Goal: Task Accomplishment & Management: Manage account settings

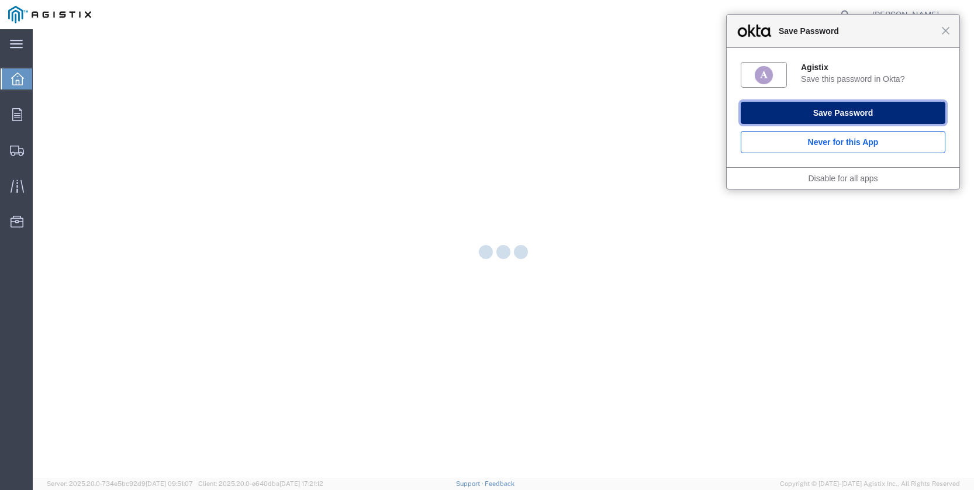
click at [839, 111] on button "Save Password" at bounding box center [843, 113] width 205 height 22
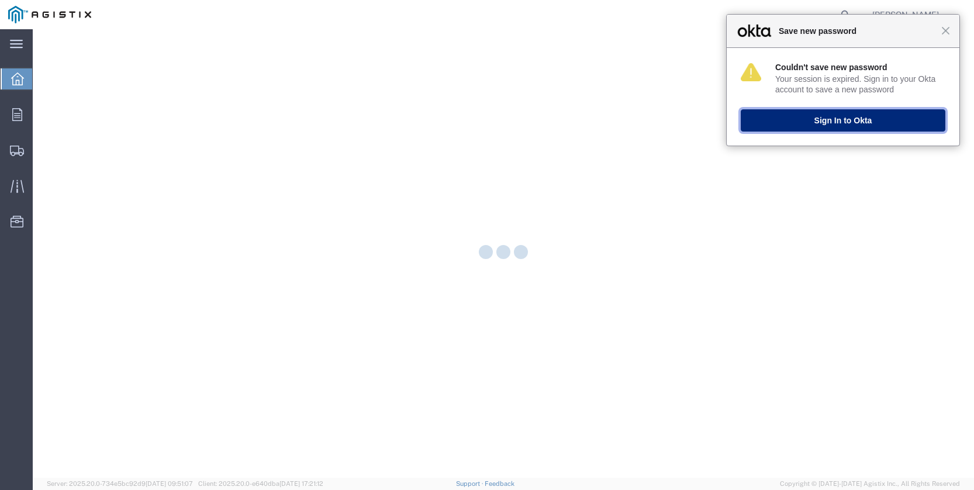
click at [830, 121] on button "Sign In to Okta" at bounding box center [843, 120] width 205 height 22
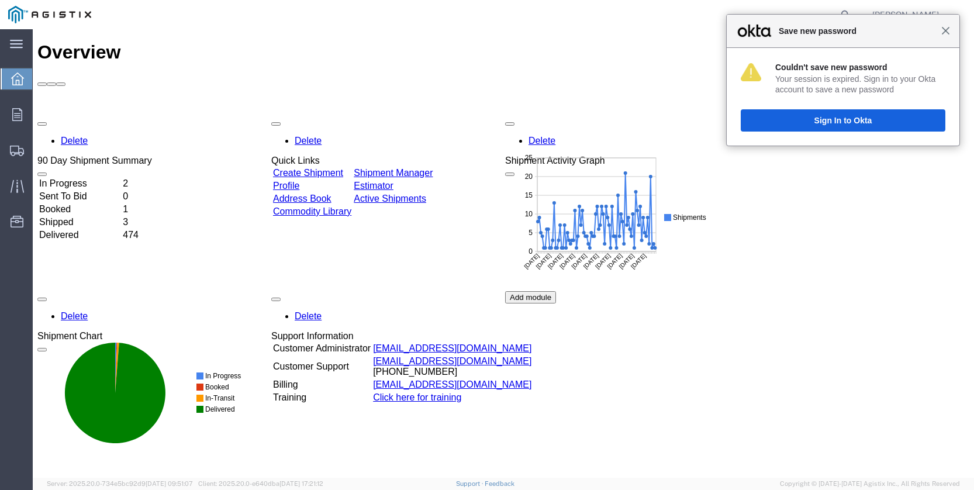
click at [944, 31] on span "Close" at bounding box center [945, 30] width 9 height 9
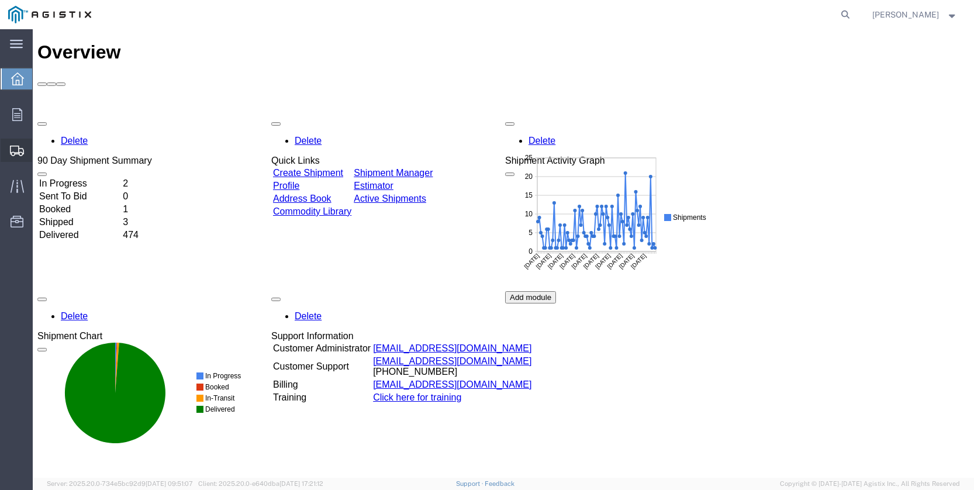
click at [40, 146] on span "Shipments" at bounding box center [36, 150] width 8 height 23
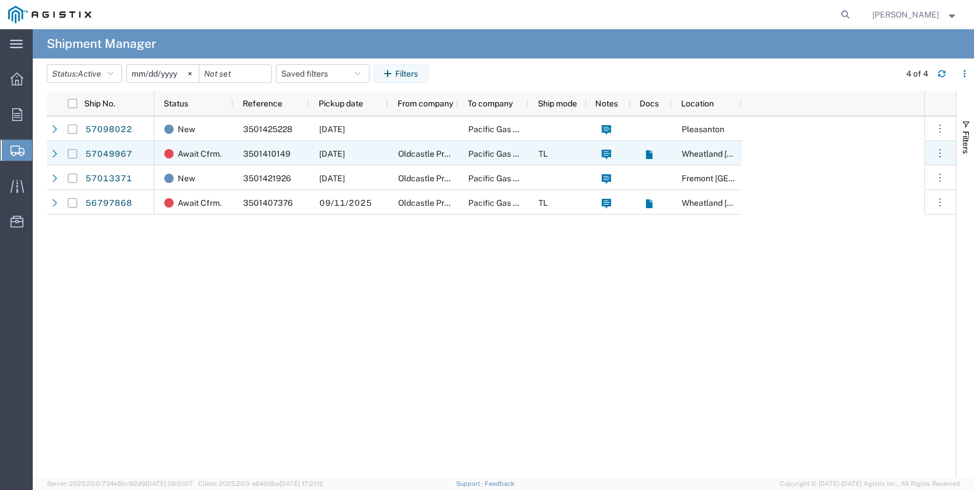
click at [75, 156] on input "Press Space to toggle row selection (unchecked)" at bounding box center [72, 153] width 9 height 9
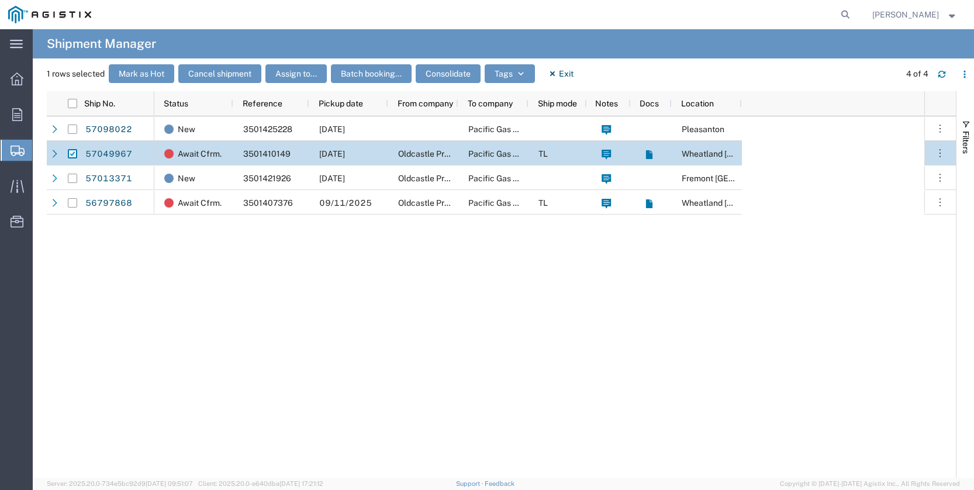
click at [71, 153] on input "Press Space to toggle row selection (checked)" at bounding box center [72, 153] width 9 height 9
checkbox input "false"
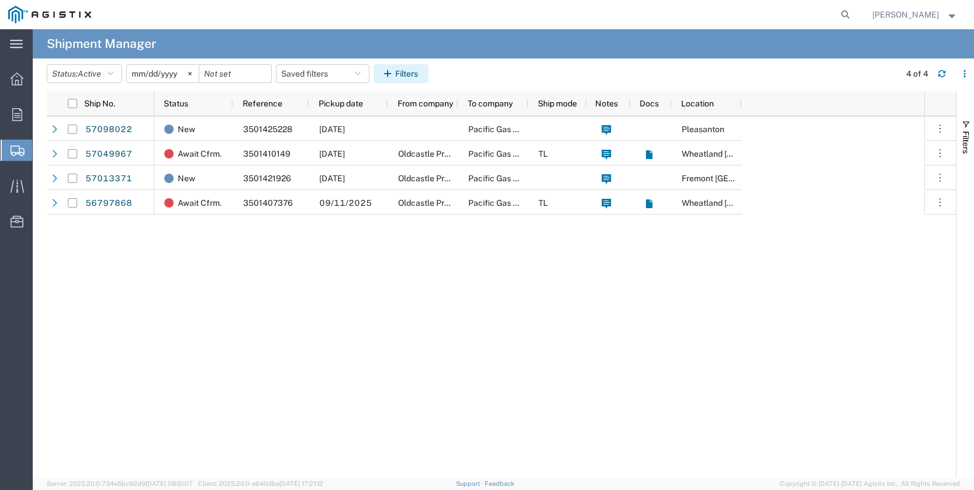
click at [395, 72] on icon "button" at bounding box center [389, 74] width 11 height 8
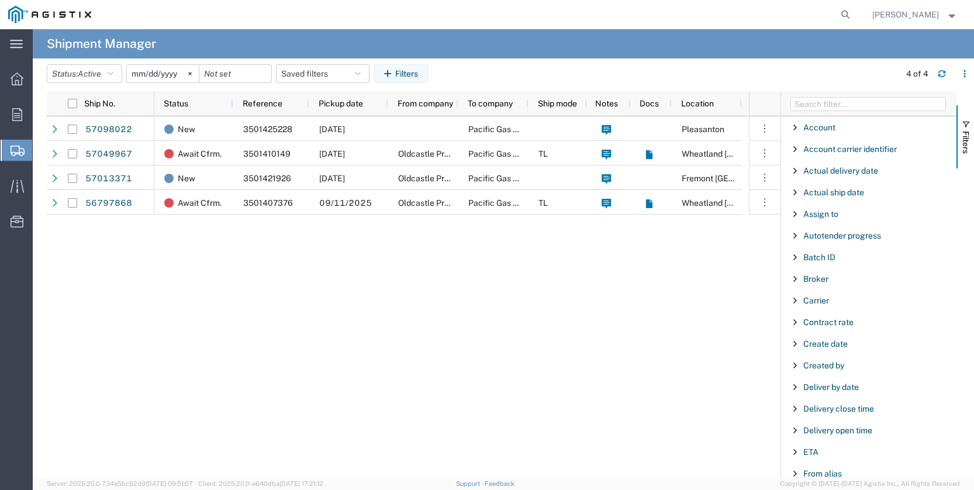
click at [666, 378] on div "New 3501425228 10/10/2025 Pacific Gas & Electric Company Pleasanton Await Cfrm.…" at bounding box center [451, 296] width 594 height 361
click at [769, 36] on agx-page-header "Shipment Manager" at bounding box center [503, 43] width 941 height 29
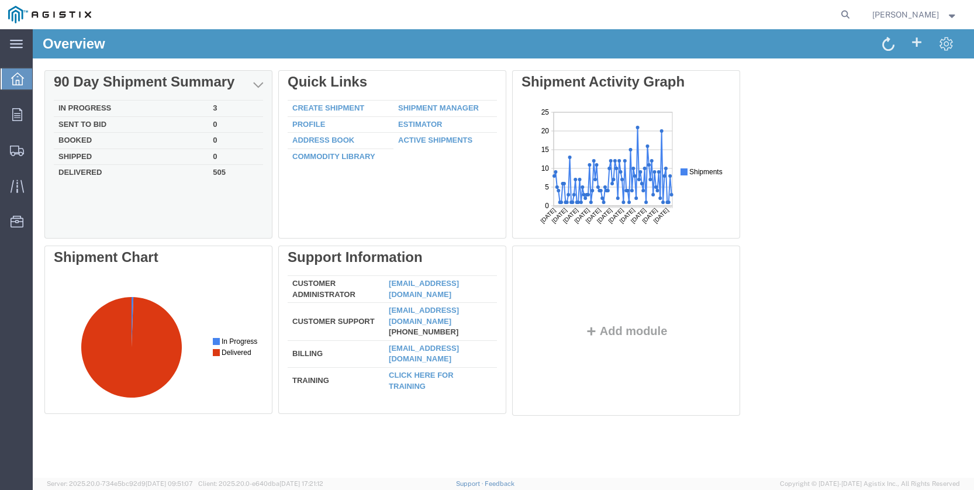
click at [129, 108] on td "In Progress" at bounding box center [131, 109] width 154 height 16
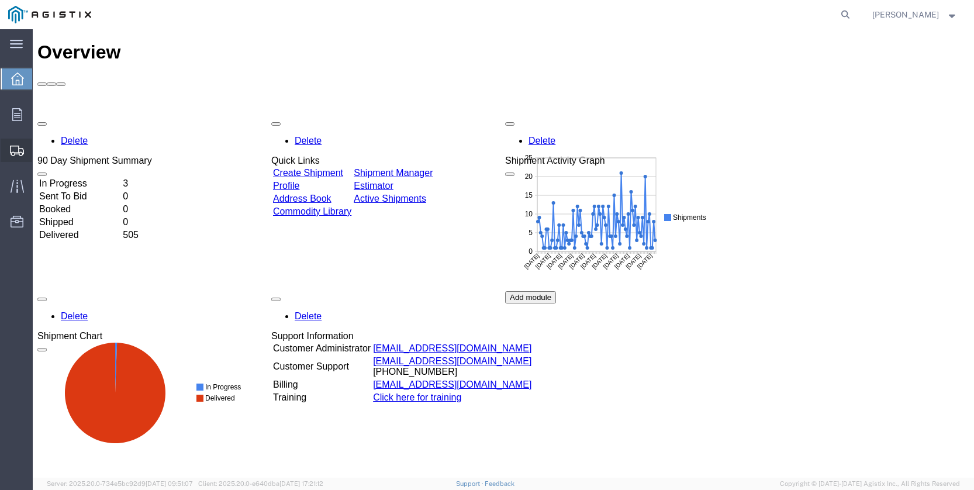
click at [40, 150] on span "Shipments" at bounding box center [36, 150] width 8 height 23
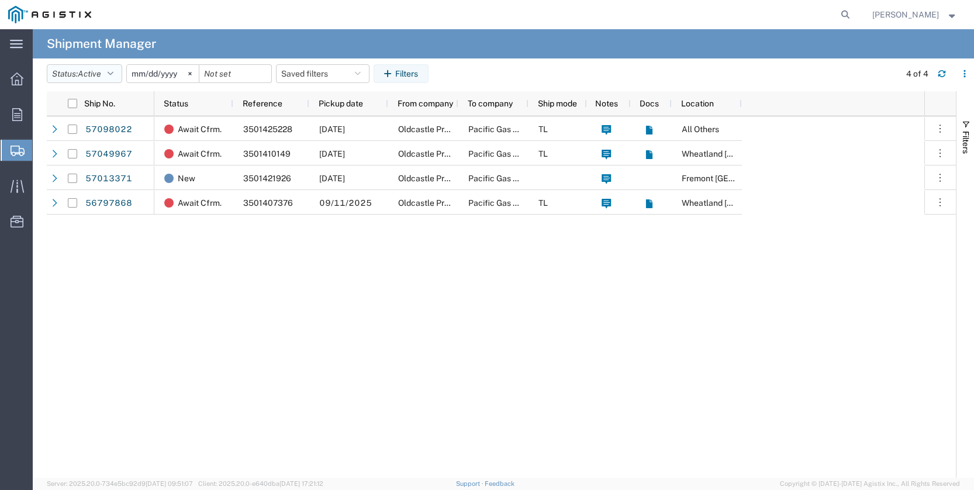
click at [113, 74] on icon "button" at bounding box center [111, 74] width 6 height 8
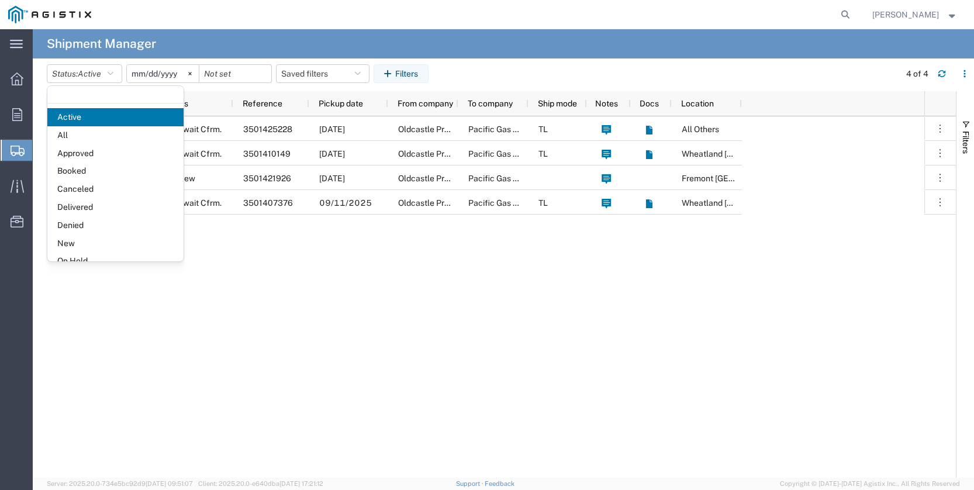
click at [468, 290] on div "Await Cfrm. 3501425228 10/10/2025 Oldcastle Precast Inc Pacific Gas & Electric …" at bounding box center [539, 296] width 770 height 361
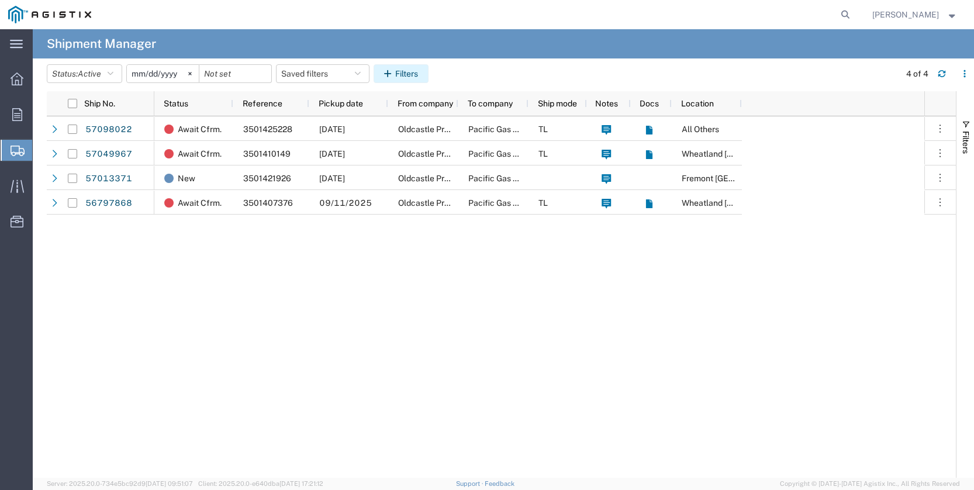
click at [389, 72] on icon "button" at bounding box center [389, 74] width 11 height 8
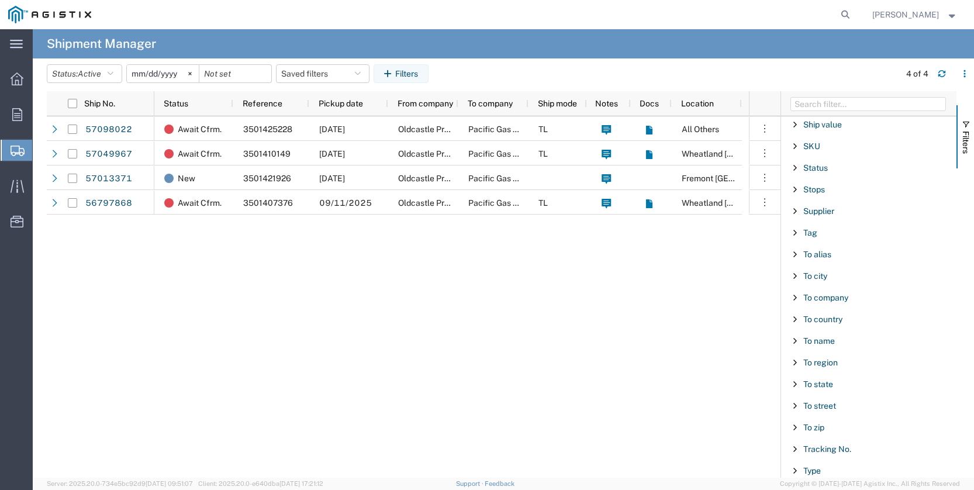
scroll to position [1066, 0]
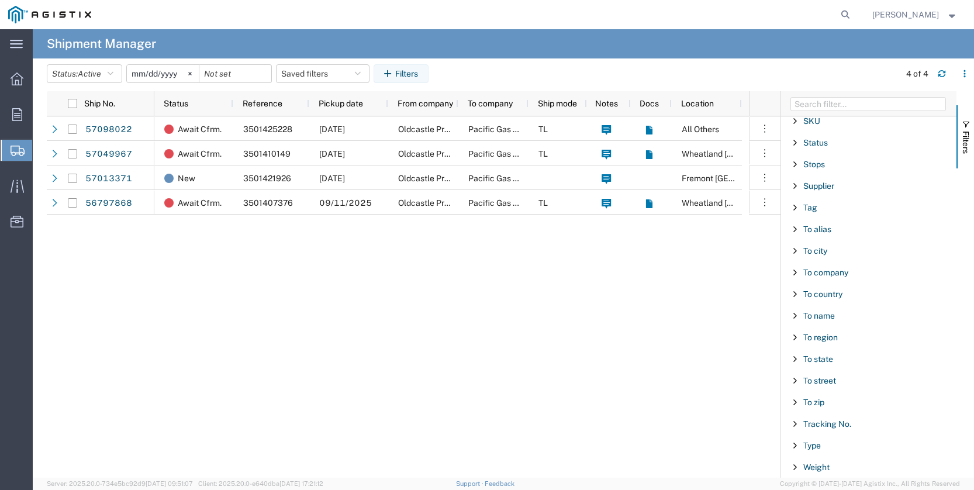
click at [537, 418] on div "Await Cfrm. 3501425228 10/10/2025 Oldcastle Precast Inc Pacific Gas & Electric …" at bounding box center [451, 296] width 594 height 361
click at [562, 303] on div "Await Cfrm. 3501425228 10/10/2025 Oldcastle Precast Inc Pacific Gas & Electric …" at bounding box center [451, 296] width 594 height 361
click at [431, 350] on div "Await Cfrm. 3501425228 10/10/2025 Oldcastle Precast Inc Pacific Gas & Electric …" at bounding box center [451, 296] width 594 height 361
click at [632, 351] on div "Await Cfrm. 3501425228 10/10/2025 Oldcastle Precast Inc Pacific Gas & Electric …" at bounding box center [451, 296] width 594 height 361
click at [592, 347] on div "Await Cfrm. 3501425228 10/10/2025 Oldcastle Precast Inc Pacific Gas & Electric …" at bounding box center [451, 296] width 594 height 361
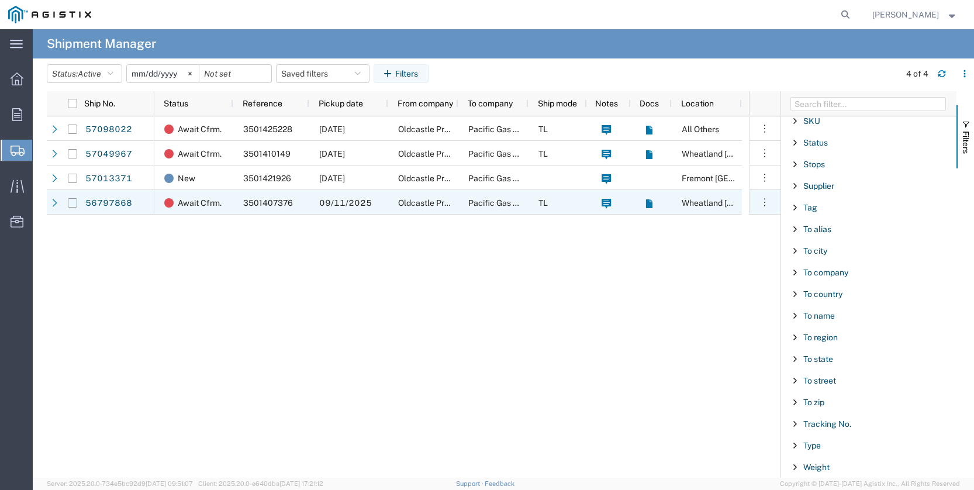
click at [70, 204] on input "Press Space to toggle row selection (unchecked)" at bounding box center [72, 202] width 9 height 9
checkbox input "true"
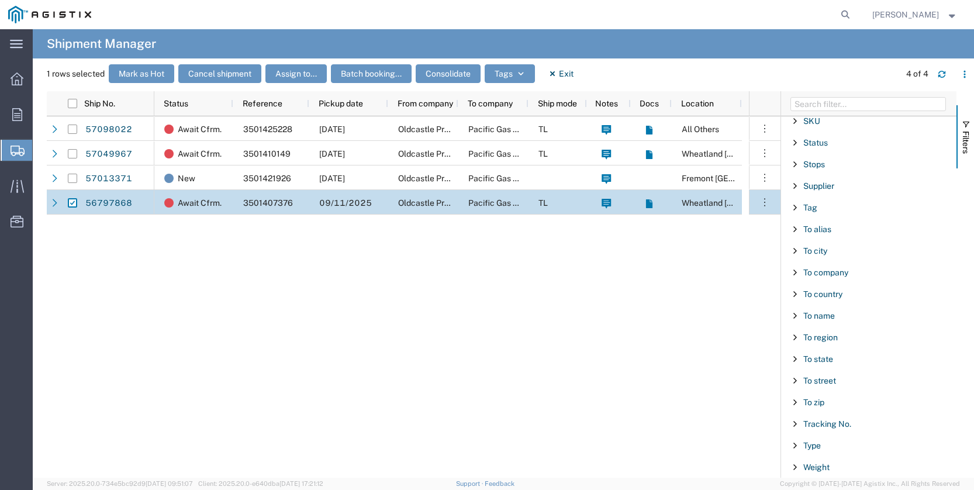
click at [625, 357] on div "Await Cfrm. 3501425228 10/10/2025 Oldcastle Precast Inc Pacific Gas & Electric …" at bounding box center [451, 296] width 594 height 361
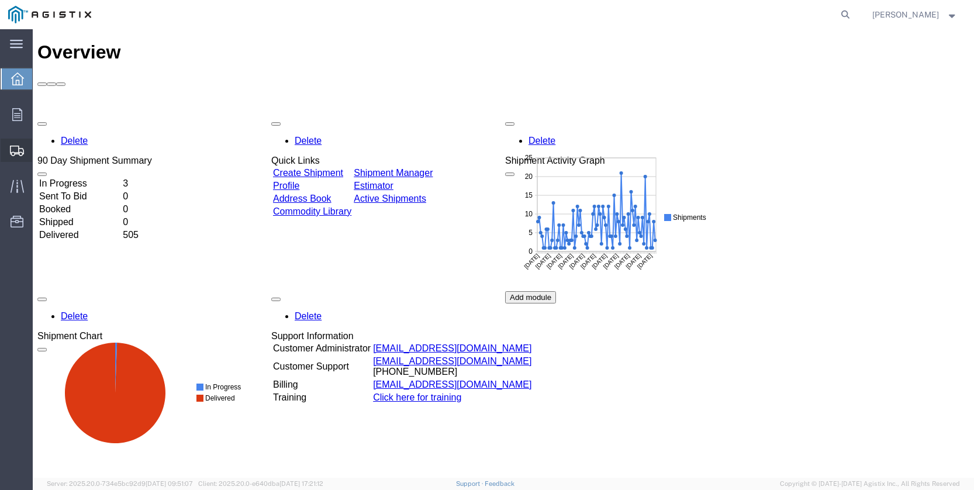
click at [16, 148] on icon at bounding box center [17, 151] width 14 height 11
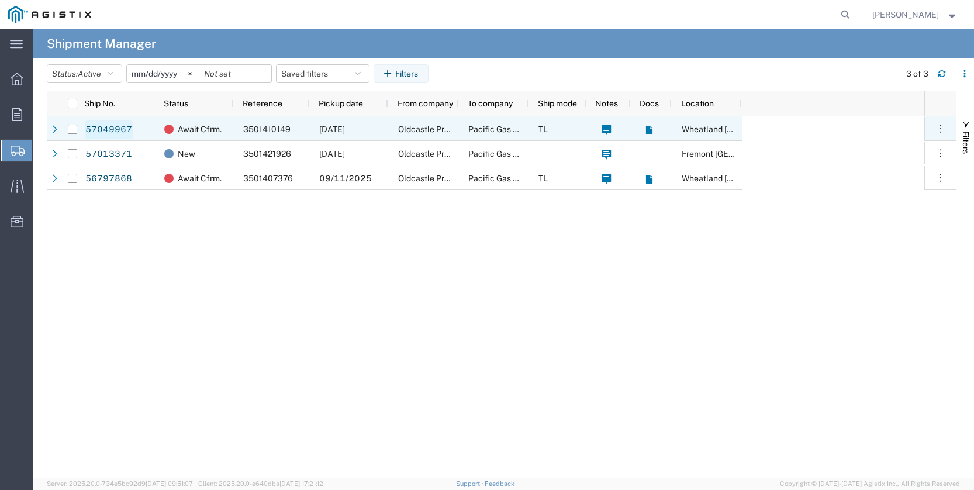
click at [115, 134] on link "57049967" at bounding box center [109, 129] width 48 height 19
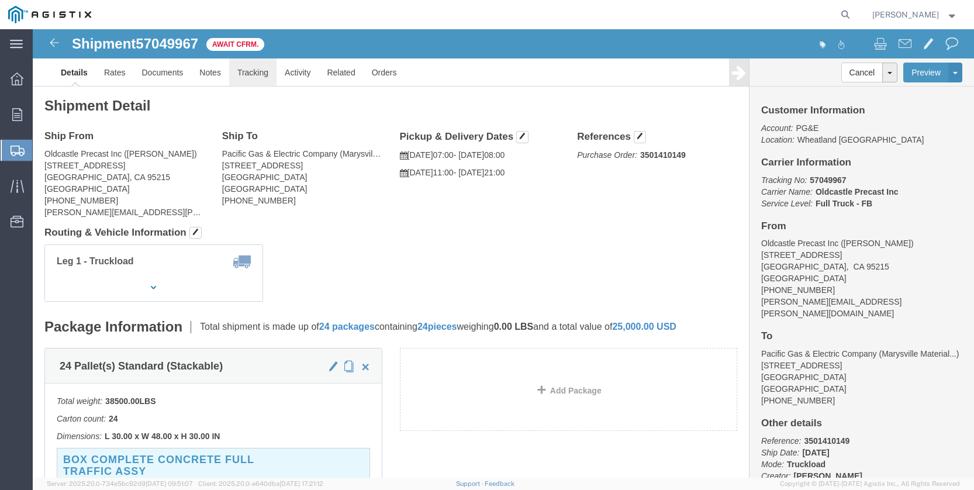
click link "Tracking"
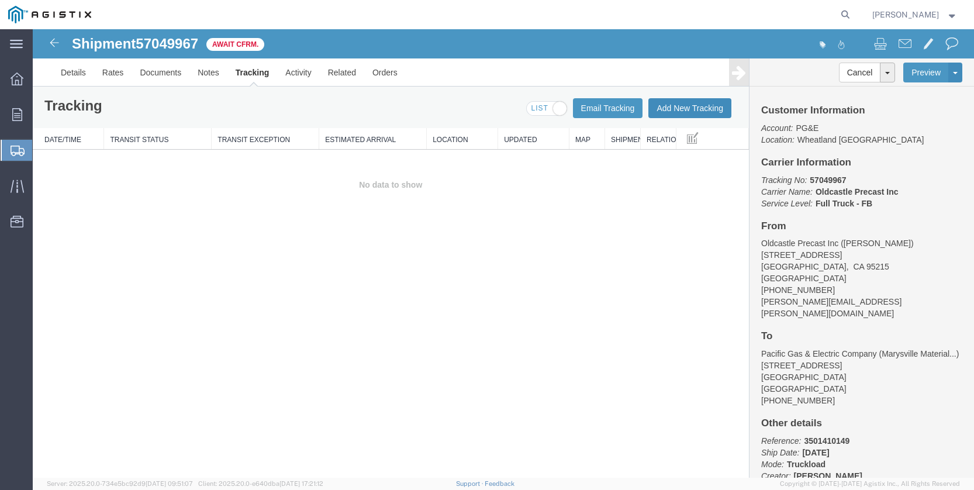
click at [689, 105] on button "Add New Tracking" at bounding box center [689, 108] width 83 height 20
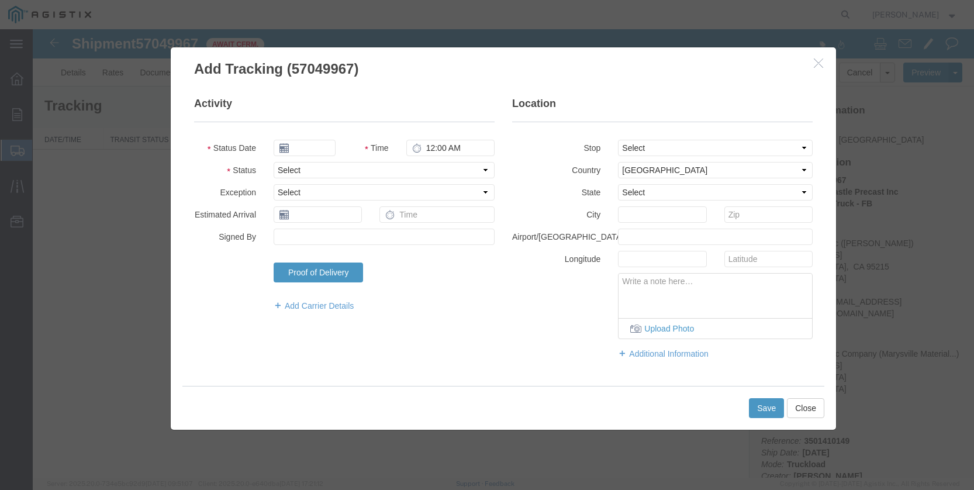
type input "[DATE]"
type input "12:00 PM"
click at [493, 170] on select "Select Arrival Notice Available Arrival Notice Imported Arrive at Delivery Loca…" at bounding box center [384, 170] width 221 height 16
select select "DELIVRED"
click at [274, 162] on select "Select Arrival Notice Available Arrival Notice Imported Arrive at Delivery Loca…" at bounding box center [384, 170] width 221 height 16
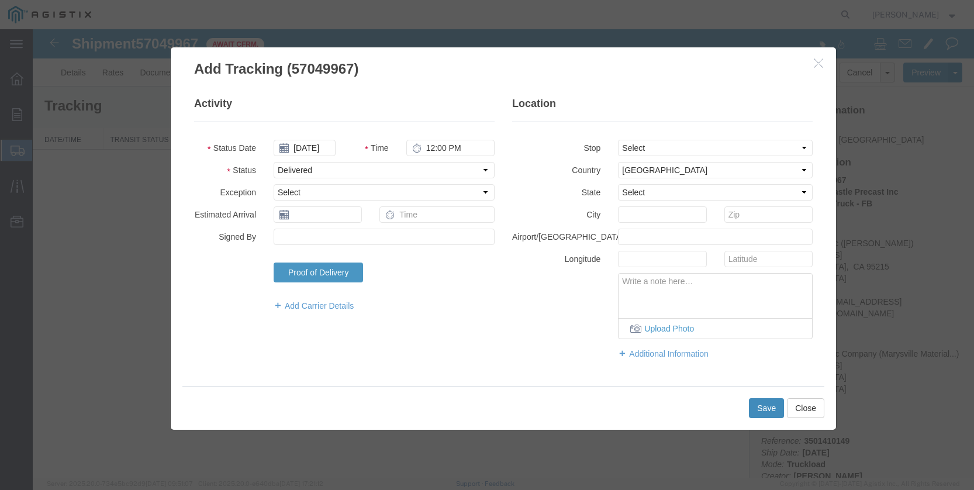
click at [769, 408] on button "Save" at bounding box center [766, 408] width 35 height 20
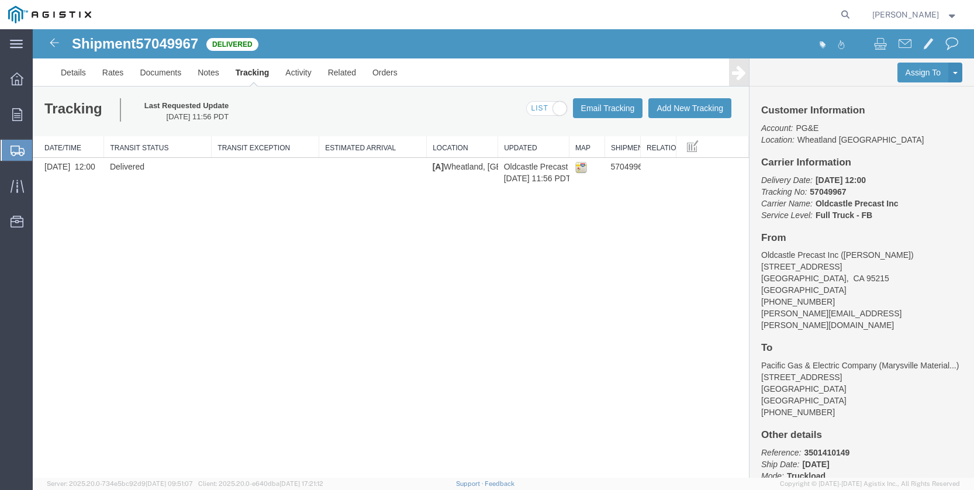
click at [15, 148] on icon at bounding box center [18, 151] width 14 height 11
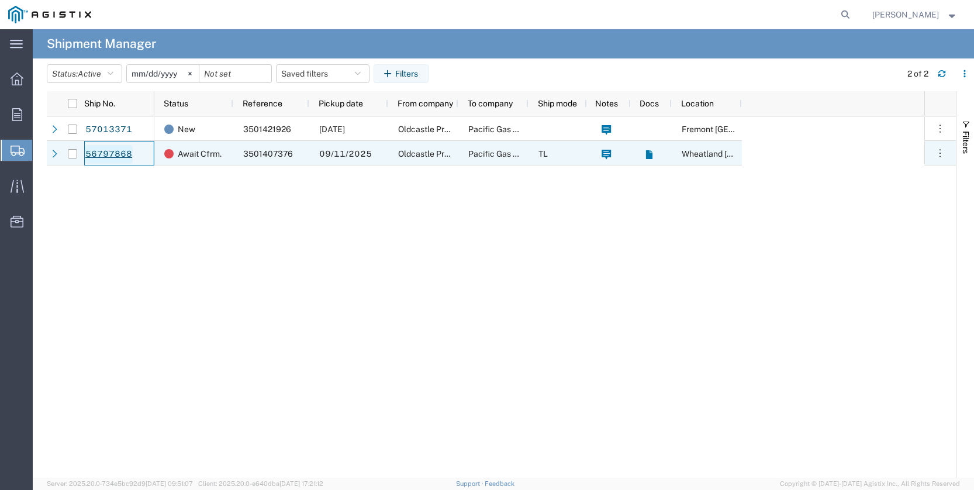
click at [120, 155] on link "56797868" at bounding box center [109, 154] width 48 height 19
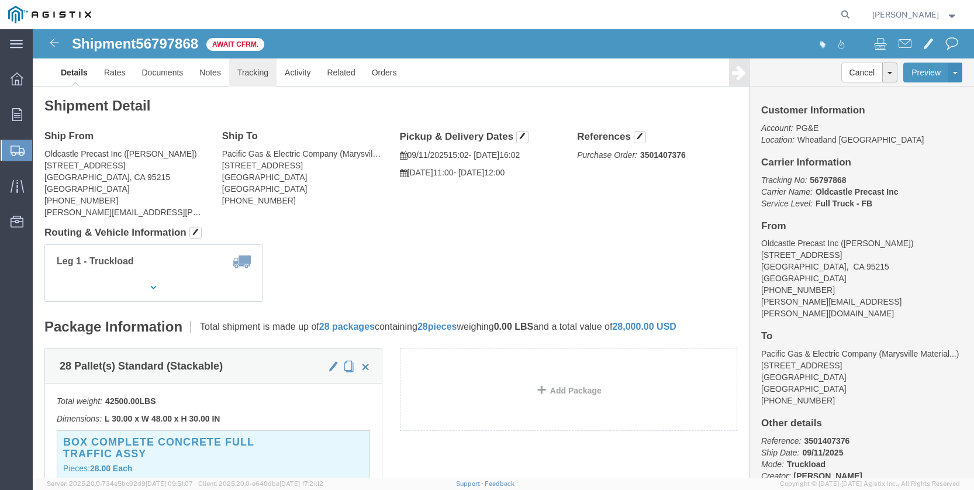
click link "Tracking"
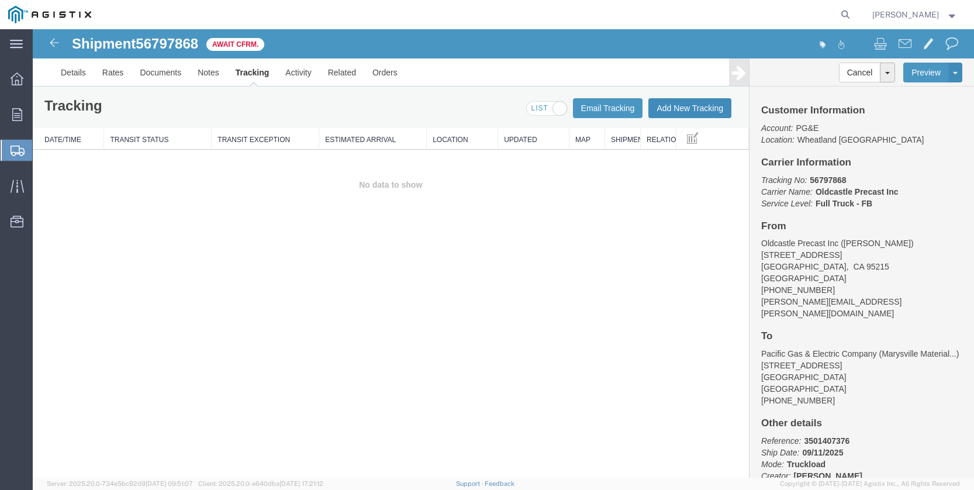
click at [694, 109] on button "Add New Tracking" at bounding box center [689, 108] width 83 height 20
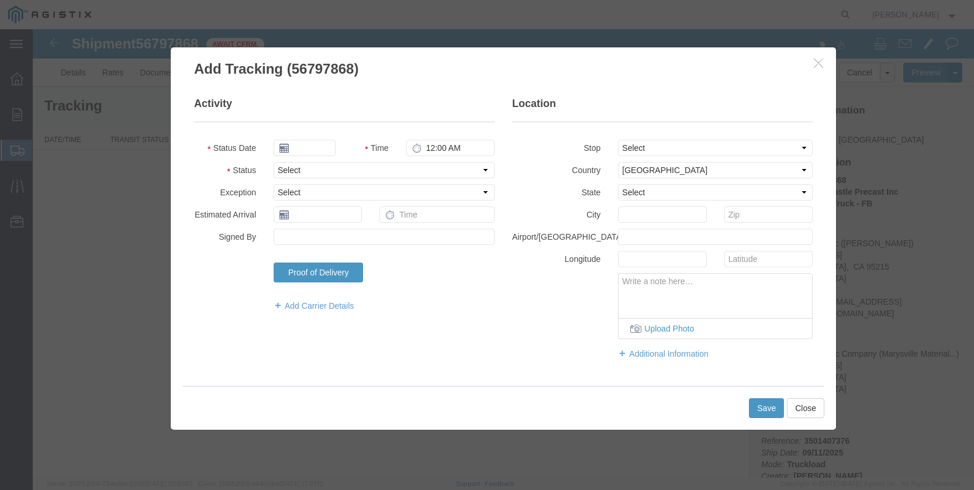
type input "[DATE]"
type input "12:00 PM"
click at [491, 172] on select "Select Arrival Notice Available Arrival Notice Imported Arrive at Delivery Loca…" at bounding box center [384, 170] width 221 height 16
select select "DELIVRED"
click at [274, 162] on select "Select Arrival Notice Available Arrival Notice Imported Arrive at Delivery Loca…" at bounding box center [384, 170] width 221 height 16
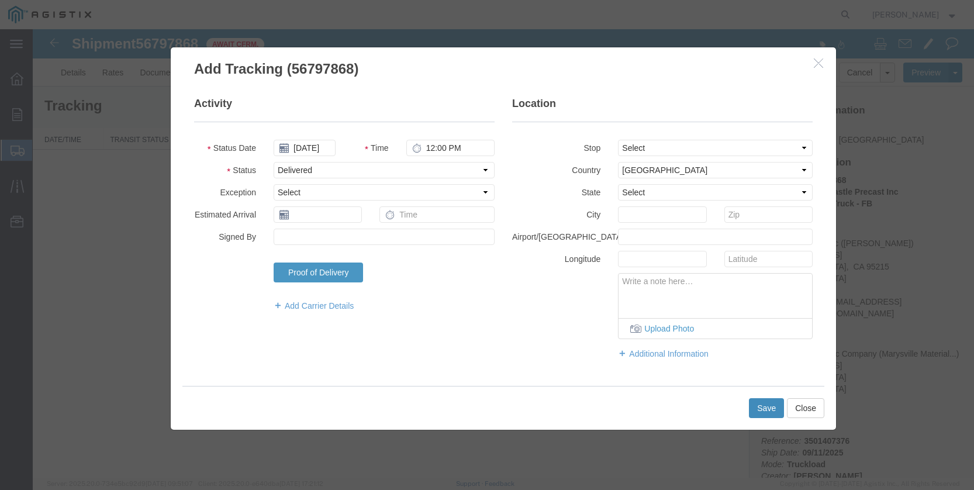
click at [772, 409] on button "Save" at bounding box center [766, 408] width 35 height 20
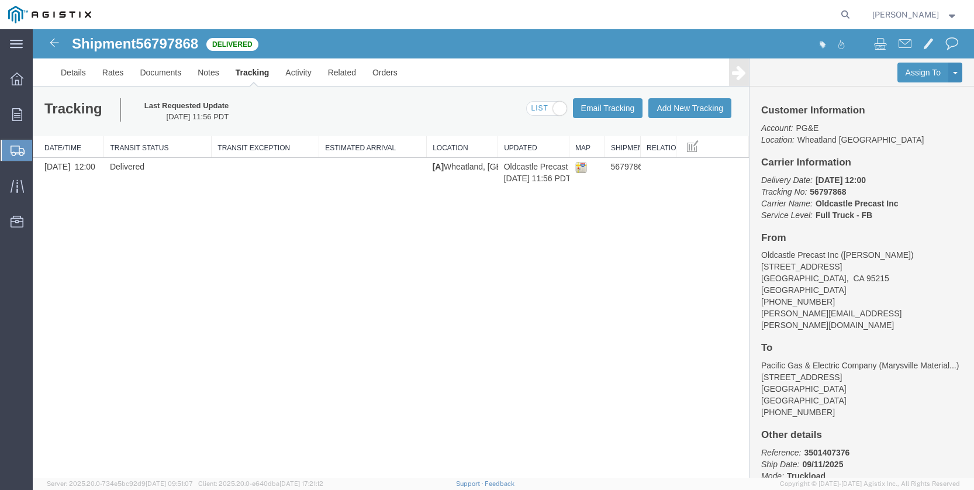
click at [8, 151] on div at bounding box center [17, 150] width 33 height 21
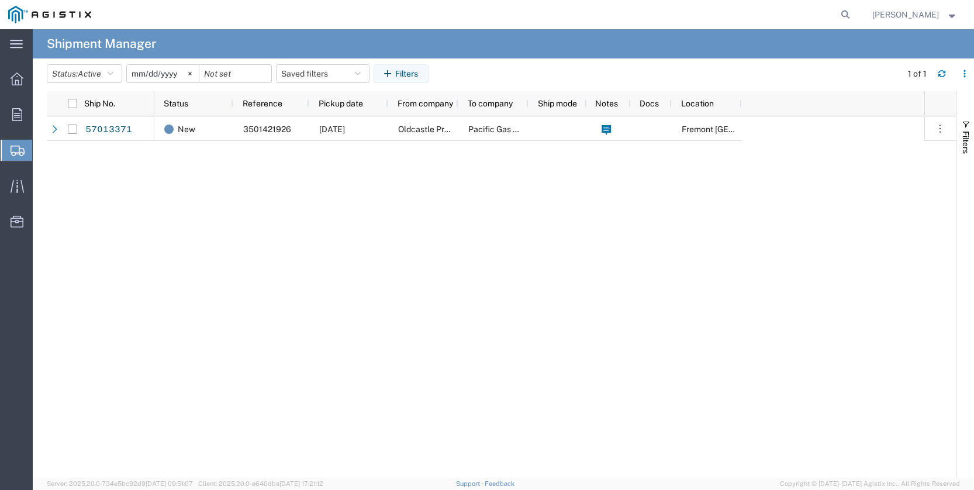
click at [41, 151] on span "Shipments" at bounding box center [36, 150] width 9 height 23
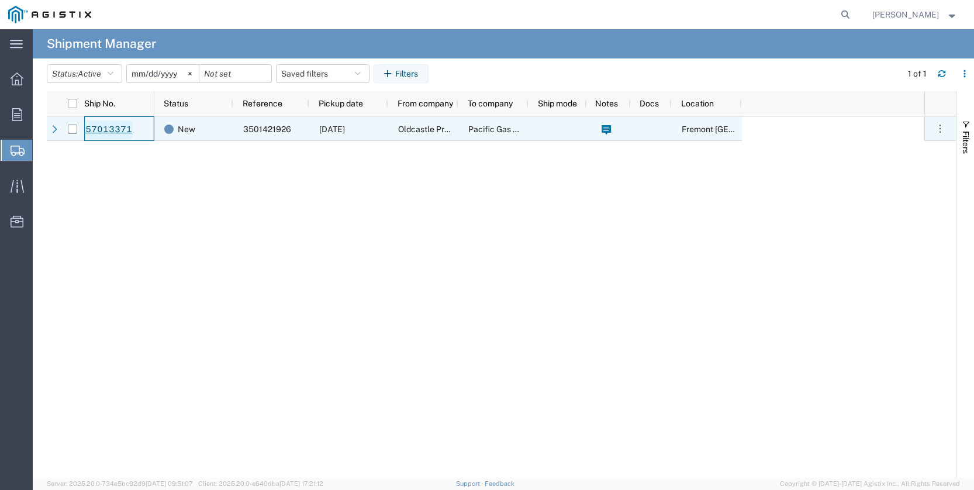
click at [95, 130] on link "57013371" at bounding box center [109, 129] width 48 height 19
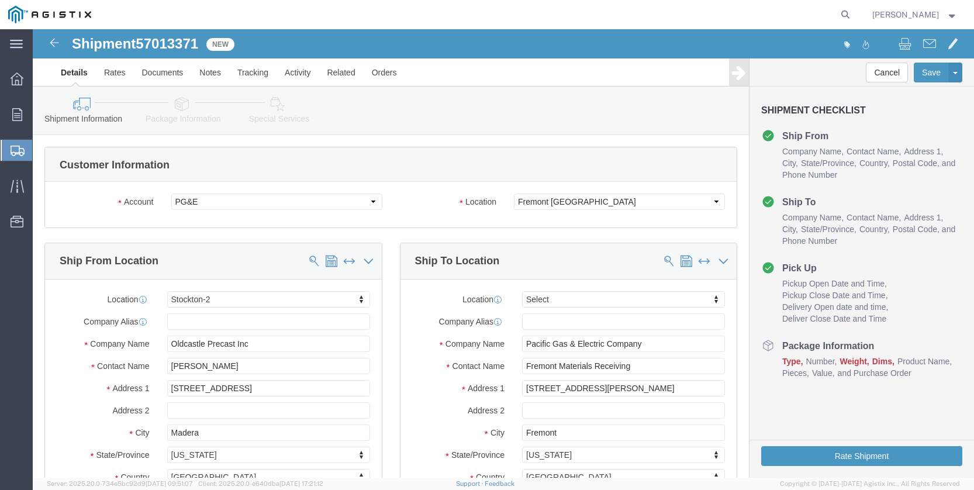
select select "23095"
select select
click link "Tracking"
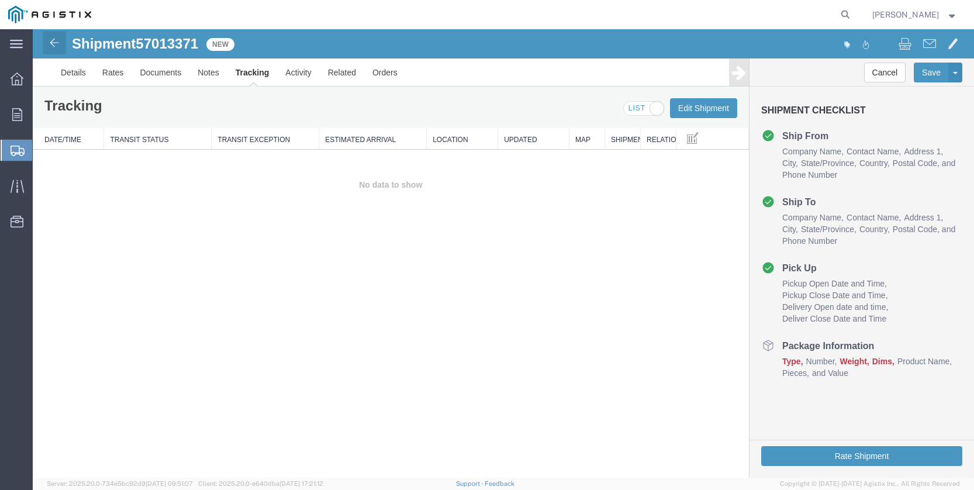
click at [53, 43] on img at bounding box center [54, 43] width 14 height 14
